Goal: Transaction & Acquisition: Subscribe to service/newsletter

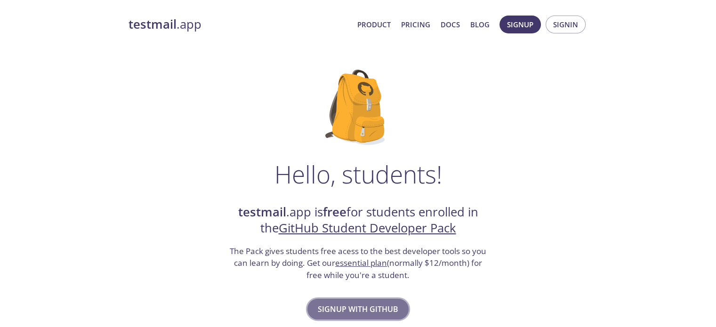
click at [362, 314] on span "Signup with GitHub" at bounding box center [358, 309] width 80 height 13
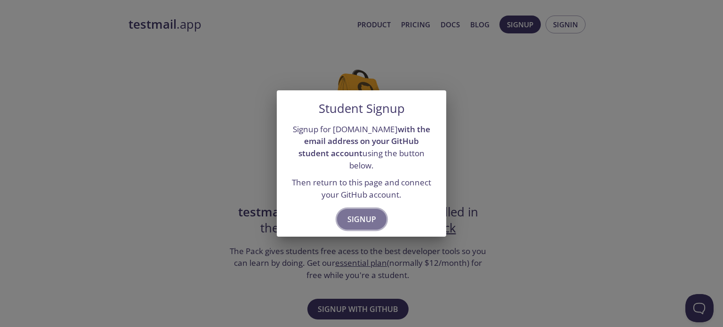
click at [365, 220] on span "Signup" at bounding box center [361, 219] width 29 height 13
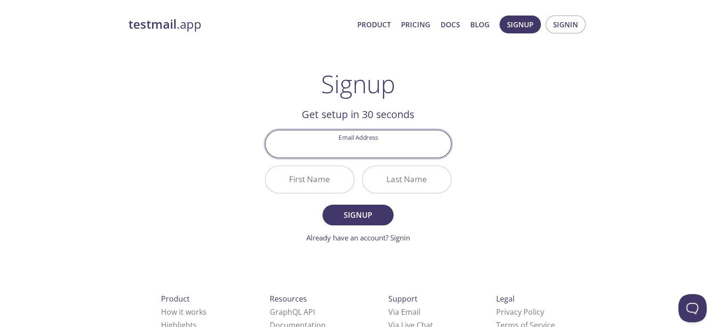
click at [376, 146] on input "Email Address" at bounding box center [357, 143] width 185 height 27
type input "[EMAIL_ADDRESS][DOMAIN_NAME]"
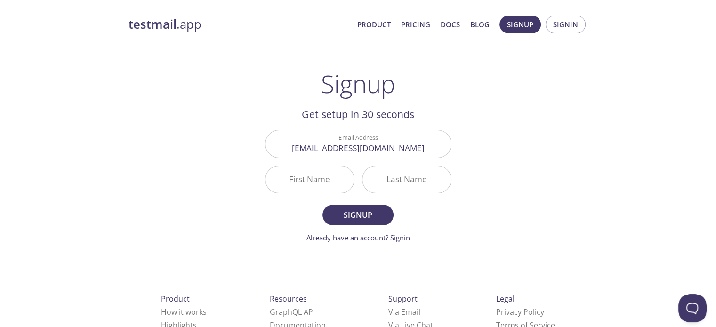
click at [314, 166] on div at bounding box center [309, 180] width 89 height 28
click at [314, 175] on input "First Name" at bounding box center [309, 179] width 88 height 27
type input "Pham"
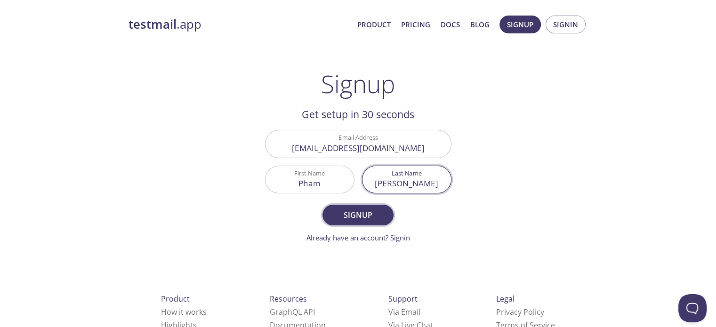
type input "[PERSON_NAME]"
drag, startPoint x: 327, startPoint y: 209, endPoint x: 299, endPoint y: 219, distance: 29.0
click at [299, 219] on form "Email Address tyhnhzi@gmail.com First Name Pham Last Name hoang Signup Already …" at bounding box center [358, 186] width 186 height 113
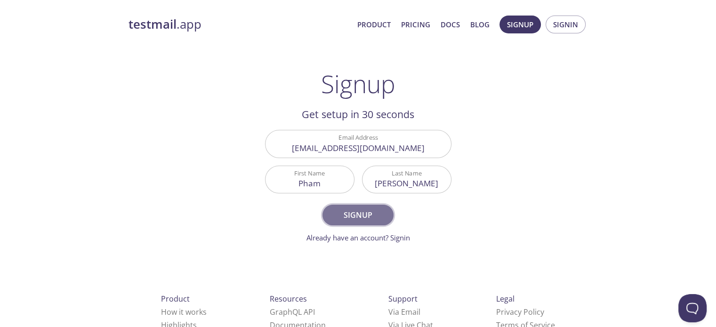
click at [337, 215] on span "Signup" at bounding box center [358, 215] width 50 height 13
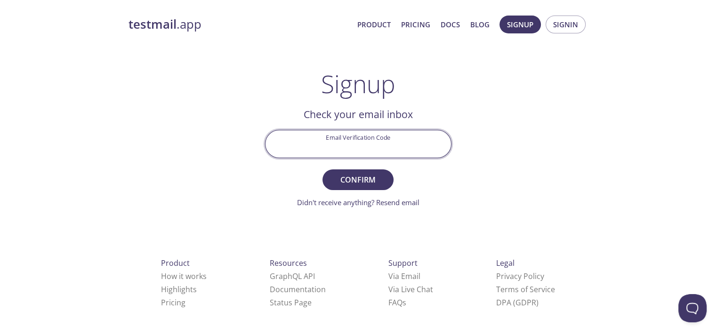
click at [379, 146] on input "Email Verification Code" at bounding box center [357, 143] width 185 height 27
paste input "7Q3DHXK"
type input "7Q3DHXK"
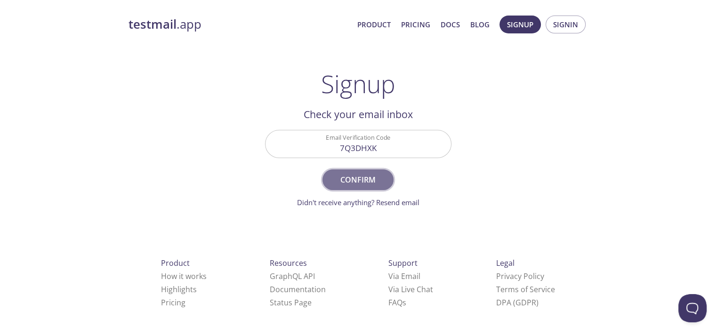
click at [365, 186] on span "Confirm" at bounding box center [358, 179] width 50 height 13
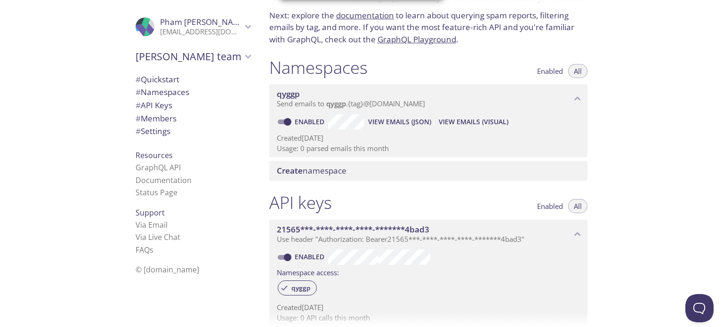
scroll to position [342, 0]
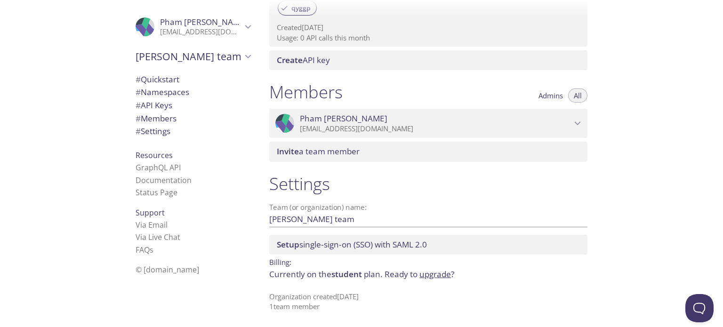
click at [640, 149] on div "Quickstart Send a test email to [EMAIL_ADDRESS][DOMAIN_NAME] and then click her…" at bounding box center [492, 163] width 461 height 327
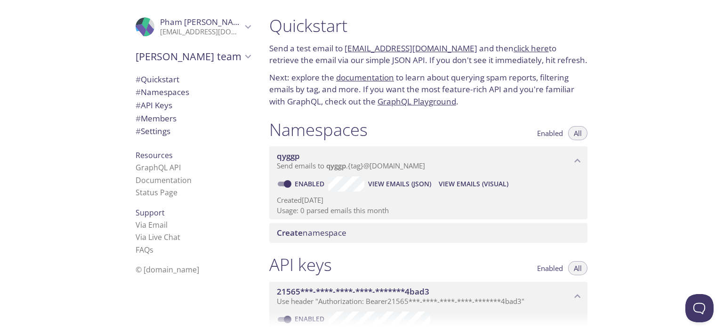
click at [632, 163] on div "Quickstart Send a test email to [EMAIL_ADDRESS][DOMAIN_NAME] and then click her…" at bounding box center [492, 163] width 461 height 327
